Goal: Information Seeking & Learning: Learn about a topic

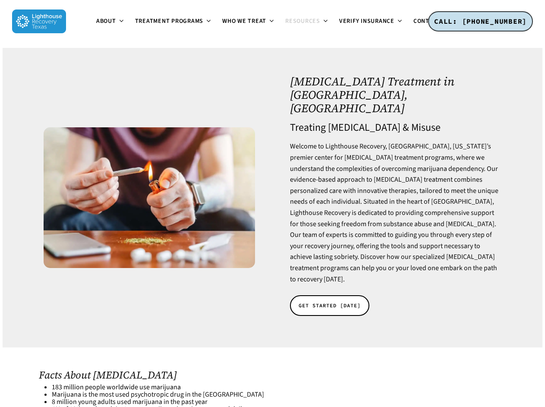
click at [96, 25] on span "About" at bounding box center [106, 21] width 20 height 9
click at [135, 25] on span "Treatment Programs" at bounding box center [169, 21] width 69 height 9
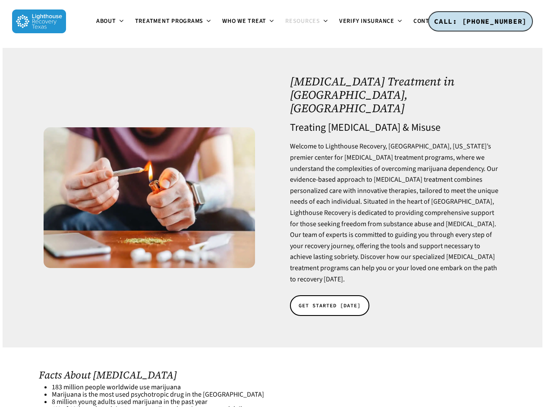
click at [285, 25] on span "Resources" at bounding box center [302, 21] width 35 height 9
